Goal: Task Accomplishment & Management: Manage account settings

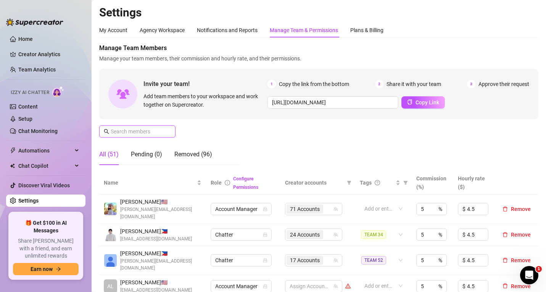
click at [140, 128] on input "text" at bounding box center [138, 131] width 54 height 8
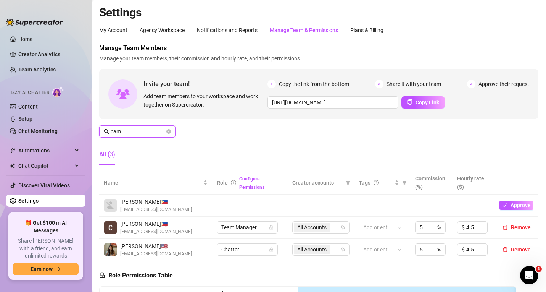
click at [142, 129] on input "cam" at bounding box center [138, 131] width 54 height 8
type input "cam"
click at [38, 57] on link "Creator Analytics" at bounding box center [48, 54] width 61 height 12
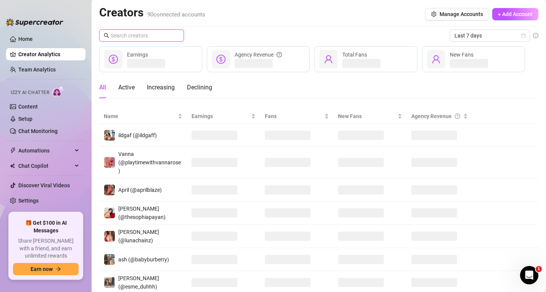
click at [154, 38] on input "text" at bounding box center [142, 35] width 63 height 8
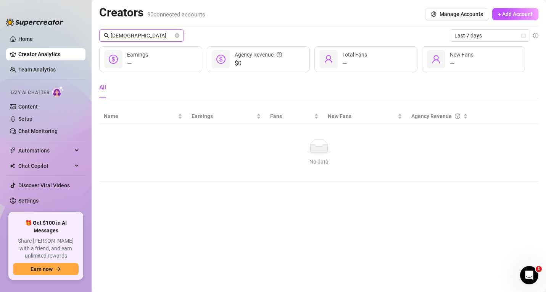
click at [133, 35] on input "[DEMOGRAPHIC_DATA]" at bounding box center [142, 35] width 63 height 8
paste input "[PERSON_NAME]"
click at [511, 11] on span "+ Add Account" at bounding box center [515, 14] width 35 height 6
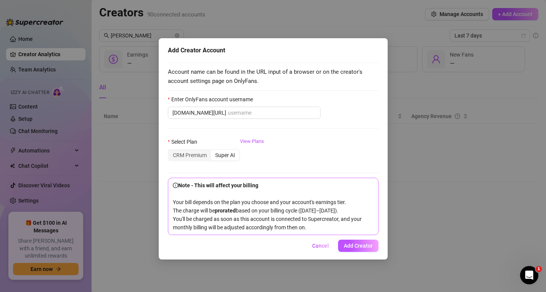
click at [325, 249] on span "Cancel" at bounding box center [320, 245] width 17 height 6
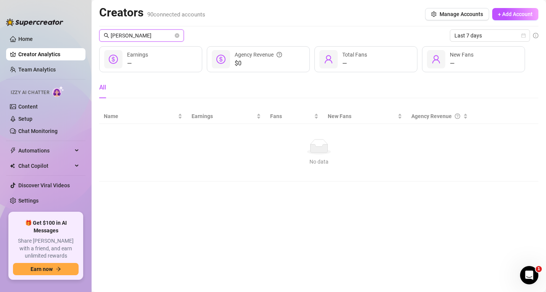
click at [142, 37] on input "[PERSON_NAME]" at bounding box center [142, 35] width 63 height 8
click at [141, 37] on input "[PERSON_NAME]" at bounding box center [142, 35] width 63 height 8
paste input "kath_e"
type input "kath_ee"
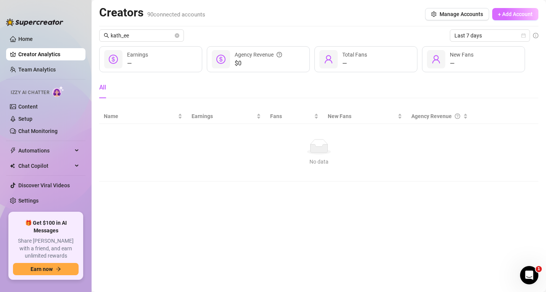
click at [530, 14] on span "+ Add Account" at bounding box center [515, 14] width 35 height 6
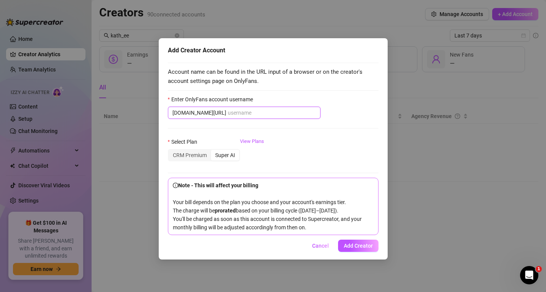
paste input "kath_ee"
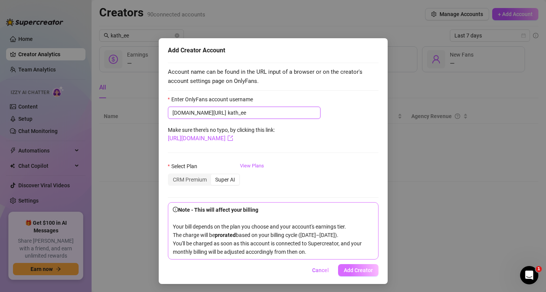
type input "kath_ee"
click at [362, 275] on button "Add Creator" at bounding box center [358, 270] width 40 height 12
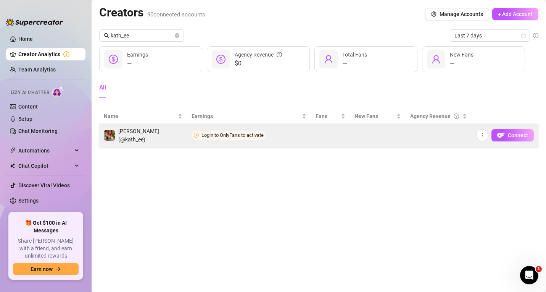
click at [239, 131] on span "Login to OnlyFans to activate" at bounding box center [229, 135] width 74 height 9
click at [499, 129] on button "Connect" at bounding box center [513, 135] width 42 height 12
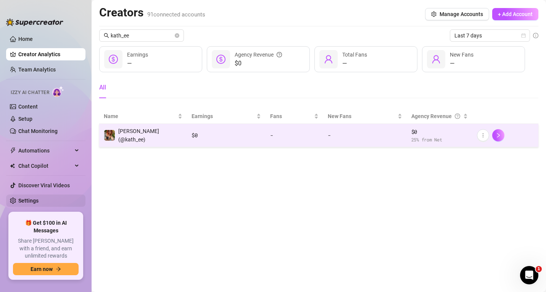
click at [27, 198] on link "Settings" at bounding box center [28, 200] width 20 height 6
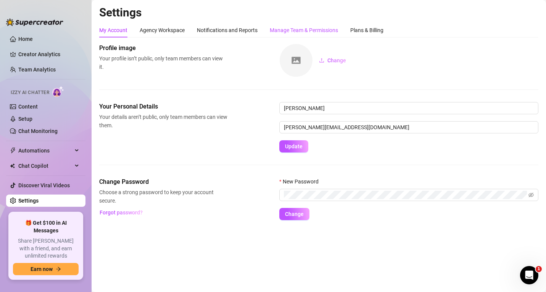
click at [307, 26] on div "Manage Team & Permissions" at bounding box center [304, 30] width 68 height 8
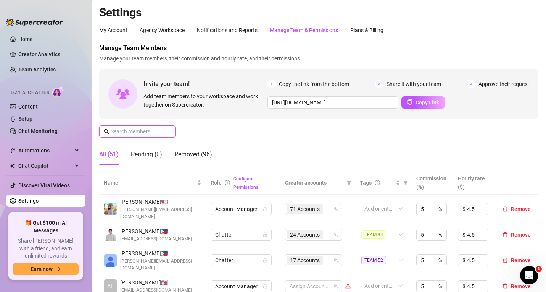
click at [130, 130] on input "text" at bounding box center [138, 131] width 54 height 8
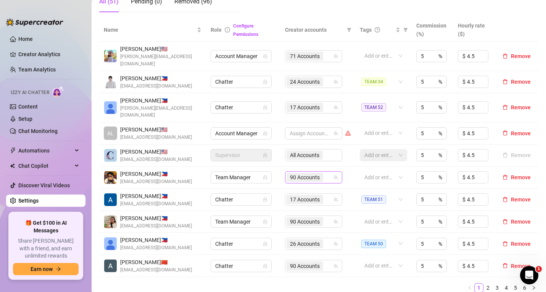
click at [318, 173] on span "90 Accounts" at bounding box center [305, 177] width 37 height 9
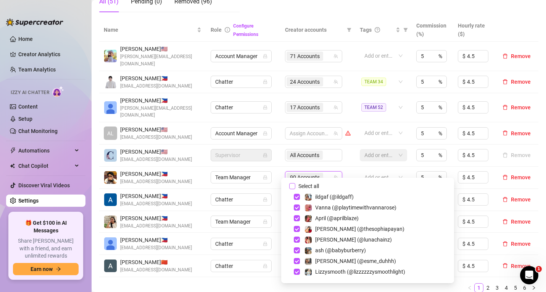
click at [293, 186] on input "Select all" at bounding box center [292, 186] width 6 height 6
checkbox input "true"
click at [271, 166] on td "Team Manager" at bounding box center [243, 177] width 74 height 22
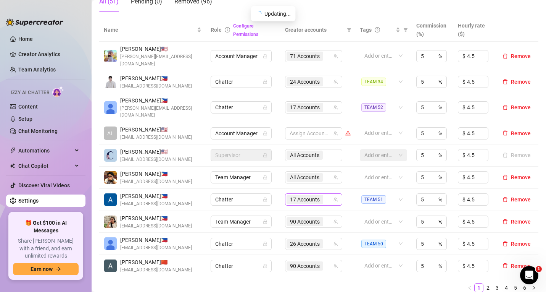
click at [298, 195] on span "17 Accounts" at bounding box center [305, 199] width 30 height 8
click at [294, 216] on div "90 Accounts" at bounding box center [306, 221] width 38 height 11
click at [292, 218] on span "90 Accounts" at bounding box center [305, 221] width 30 height 8
click at [324, 216] on div "90 Accounts" at bounding box center [310, 221] width 46 height 11
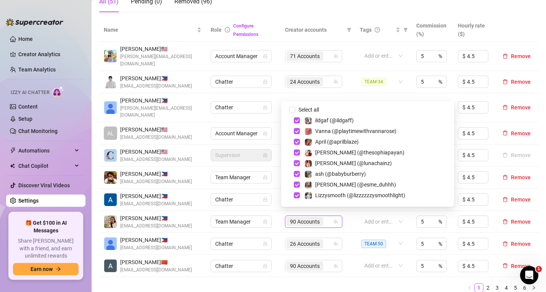
click at [292, 112] on input "Select all" at bounding box center [292, 110] width 6 height 6
checkbox input "true"
click at [325, 260] on div "90 Accounts" at bounding box center [310, 265] width 46 height 11
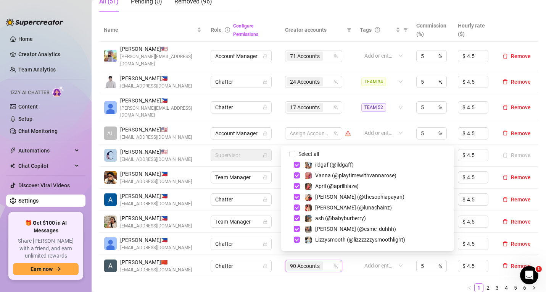
click at [292, 152] on input "Select all" at bounding box center [292, 154] width 6 height 6
checkbox input "true"
click at [484, 283] on link "2" at bounding box center [488, 287] width 8 height 8
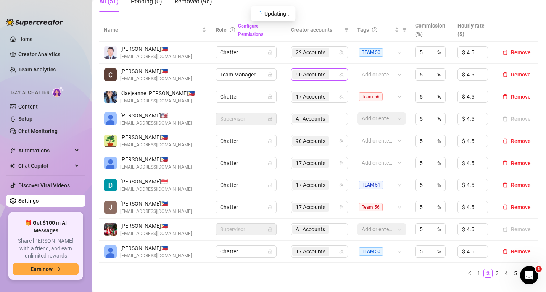
click at [312, 74] on span "90 Accounts" at bounding box center [311, 74] width 30 height 8
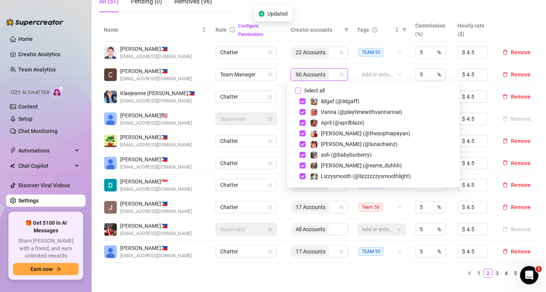
click at [301, 91] on input "Select all" at bounding box center [298, 90] width 6 height 6
checkbox input "true"
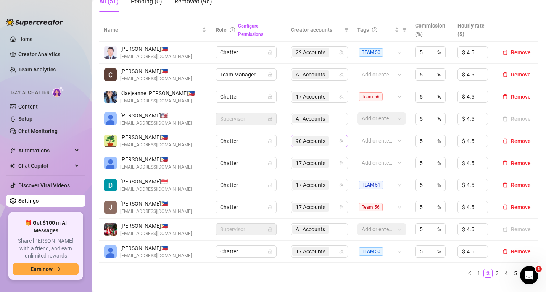
drag, startPoint x: 318, startPoint y: 144, endPoint x: 285, endPoint y: 63, distance: 86.9
click at [318, 144] on span "90 Accounts" at bounding box center [311, 141] width 30 height 8
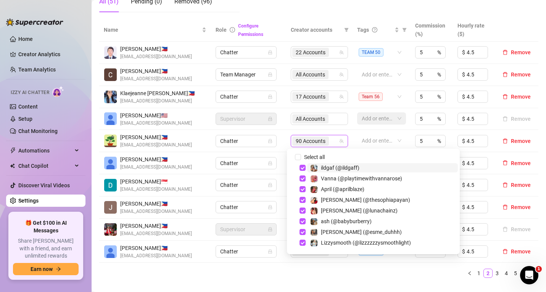
click at [300, 158] on input "Select all" at bounding box center [298, 157] width 6 height 6
checkbox input "true"
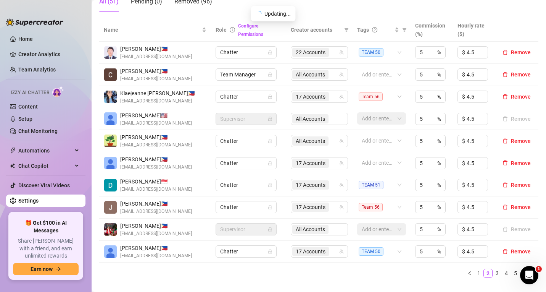
scroll to position [0, 0]
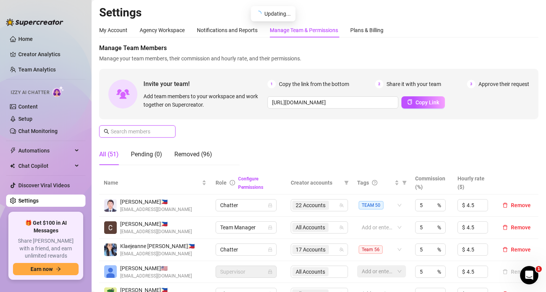
click at [137, 134] on input "text" at bounding box center [138, 131] width 54 height 8
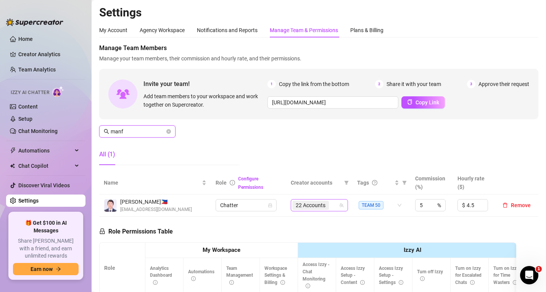
click at [323, 205] on span "22 Accounts" at bounding box center [310, 204] width 37 height 9
type input "manf"
type input "[DEMOGRAPHIC_DATA]"
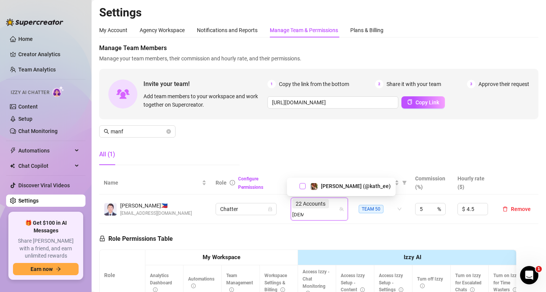
click at [301, 184] on span "Select tree node" at bounding box center [303, 186] width 6 height 6
click at [134, 128] on input "manf" at bounding box center [138, 131] width 54 height 8
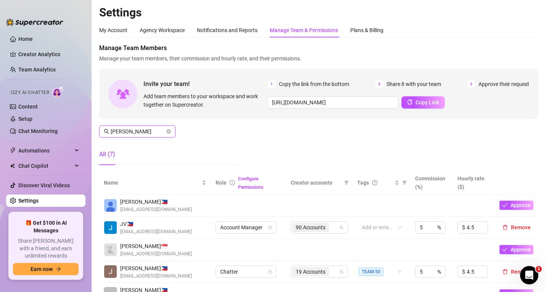
scroll to position [76, 0]
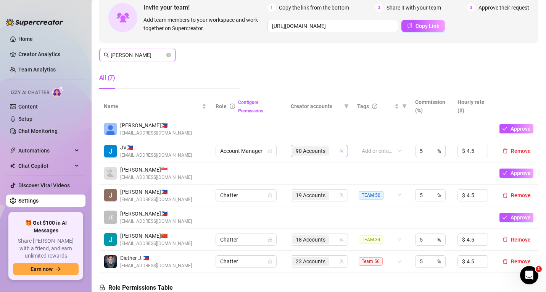
click at [315, 150] on span "90 Accounts" at bounding box center [311, 151] width 30 height 8
type input "[PERSON_NAME]"
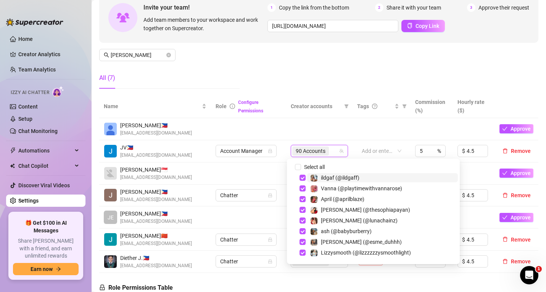
click at [300, 168] on input "Select all" at bounding box center [298, 167] width 6 height 6
checkbox input "true"
click at [243, 182] on td at bounding box center [248, 173] width 75 height 22
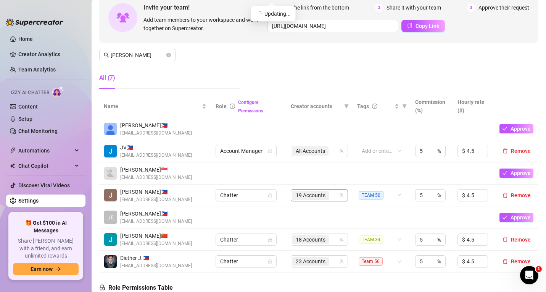
click at [329, 199] on div "19 Accounts" at bounding box center [315, 195] width 46 height 11
type input "[DEMOGRAPHIC_DATA]"
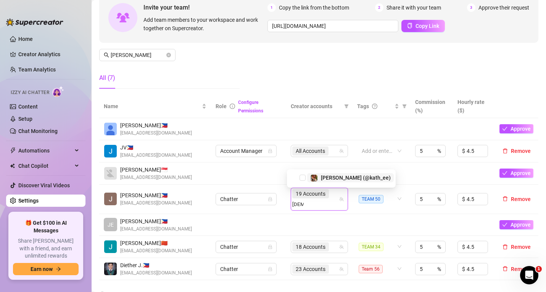
click at [304, 178] on span "Select tree node" at bounding box center [303, 177] width 6 height 6
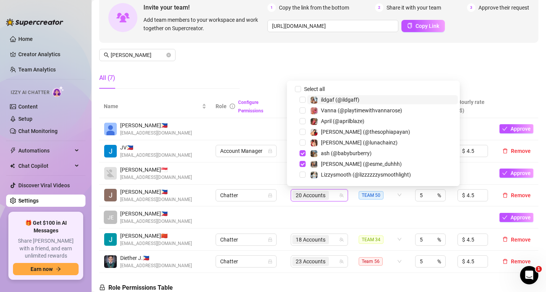
click at [382, 63] on div "Manage Team Members Manage your team members, their commission and hourly rate,…" at bounding box center [318, 31] width 439 height 128
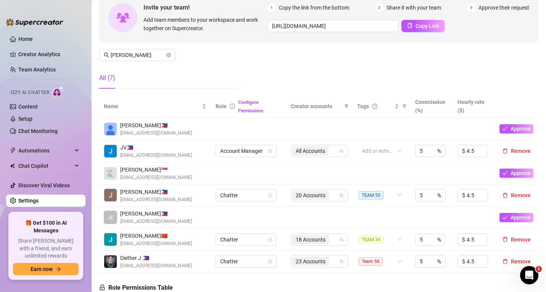
click at [393, 107] on div "Tags" at bounding box center [378, 106] width 42 height 8
click at [403, 105] on icon "filter" at bounding box center [405, 106] width 4 height 4
click at [401, 109] on span at bounding box center [405, 105] width 8 height 11
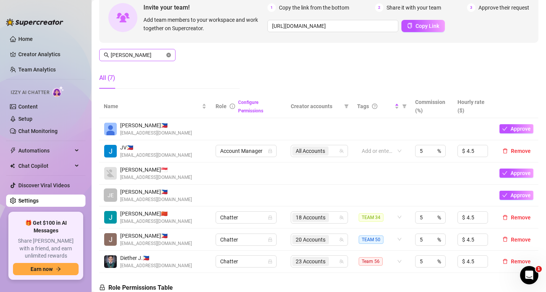
click at [167, 55] on icon "close-circle" at bounding box center [168, 55] width 5 height 5
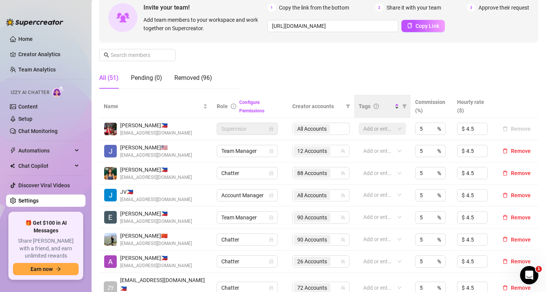
click at [393, 108] on div "Tags" at bounding box center [379, 106] width 40 height 8
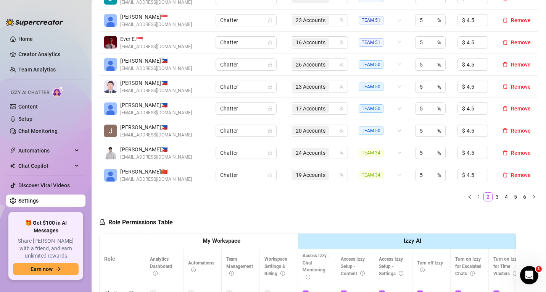
scroll to position [153, 0]
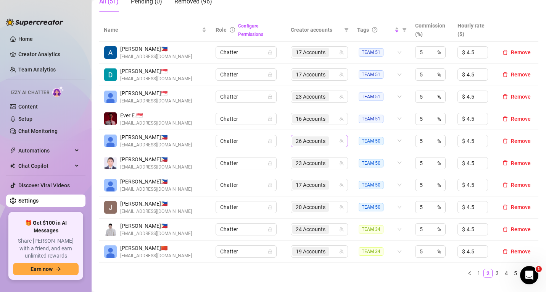
click at [323, 142] on span "26 Accounts" at bounding box center [310, 140] width 37 height 9
type input "[DEMOGRAPHIC_DATA]"
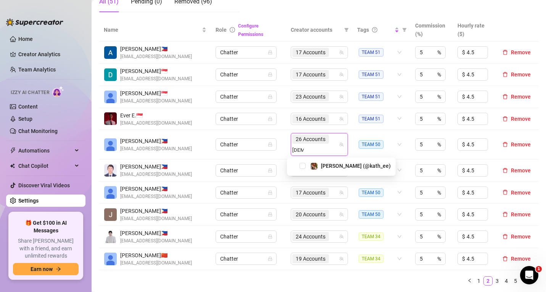
click at [299, 167] on div "[PERSON_NAME] (@kath_ee)" at bounding box center [341, 165] width 105 height 9
click at [304, 166] on span "Select tree node" at bounding box center [303, 166] width 6 height 6
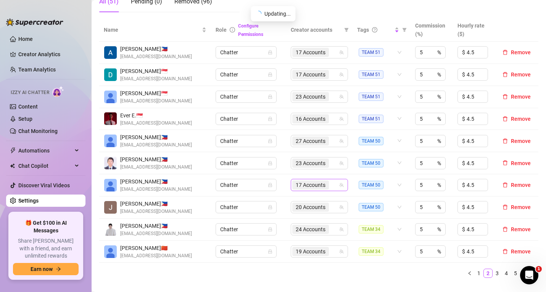
click at [326, 184] on div "17 Accounts" at bounding box center [311, 184] width 38 height 11
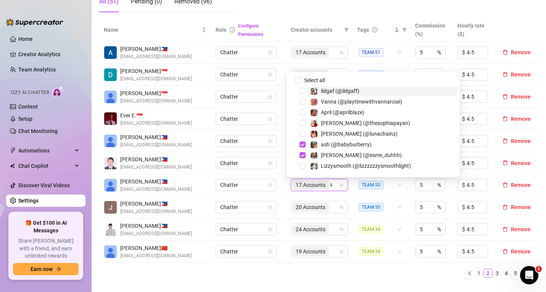
type input "[DEMOGRAPHIC_DATA]"
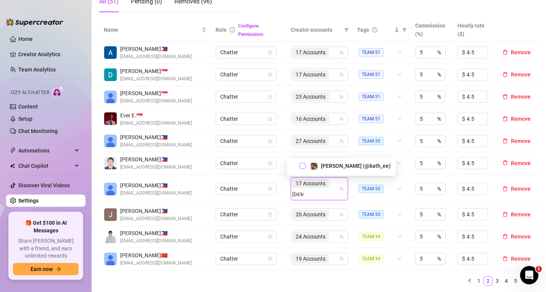
click at [302, 166] on span "Select tree node" at bounding box center [303, 166] width 6 height 6
